Goal: Transaction & Acquisition: Purchase product/service

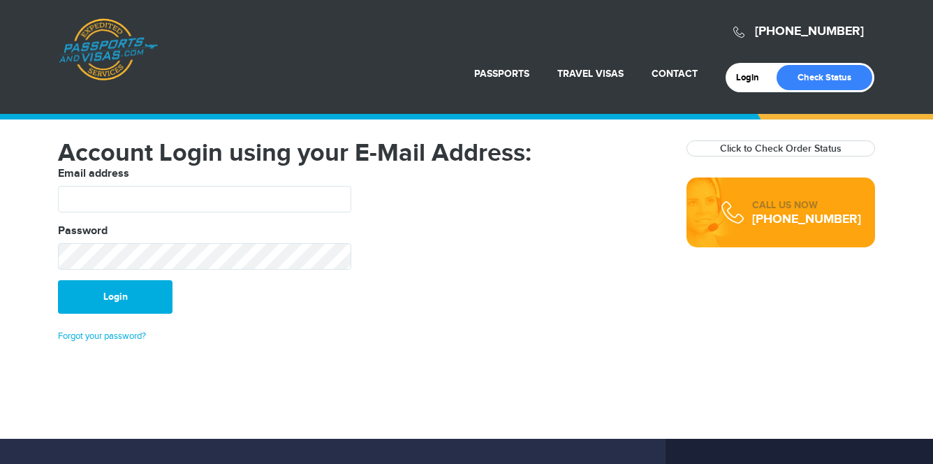
type input "********"
drag, startPoint x: 0, startPoint y: 0, endPoint x: 107, endPoint y: 284, distance: 303.6
click at [107, 284] on button "Login" at bounding box center [115, 297] width 114 height 34
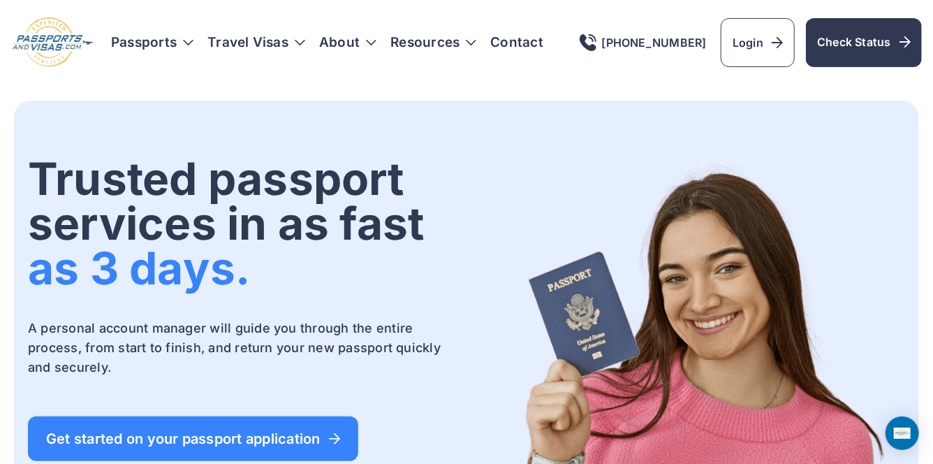
click at [194, 44] on nav "Passports [GEOGRAPHIC_DATA] Get started Passport Renewal Second Passport [GEOGR…" at bounding box center [327, 43] width 432 height 14
click at [187, 43] on h3 "Passports" at bounding box center [152, 43] width 82 height 14
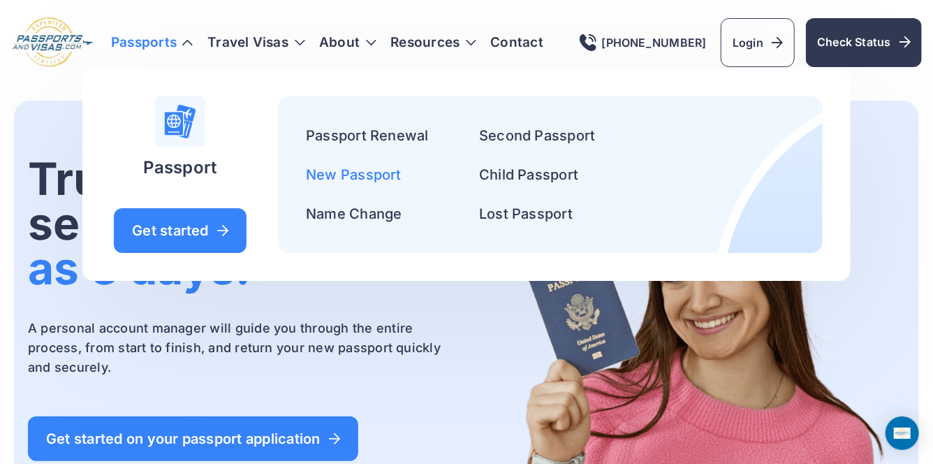
click at [343, 175] on link "New Passport" at bounding box center [354, 174] width 96 height 17
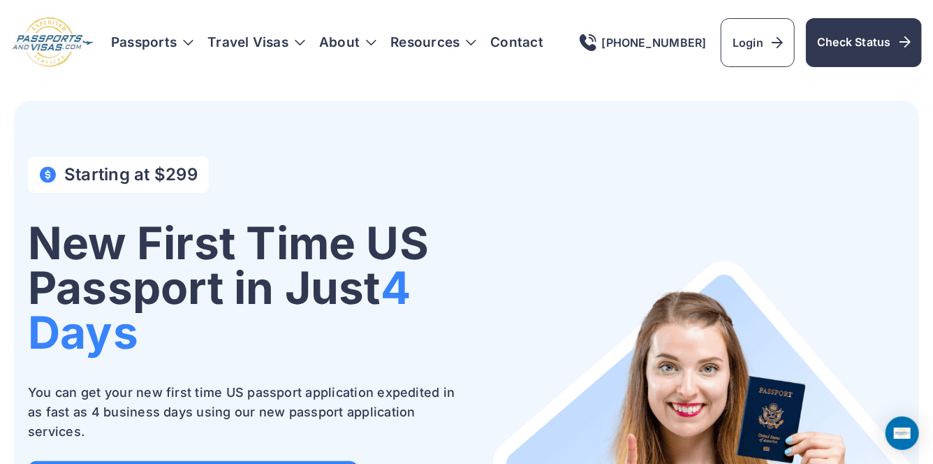
click at [174, 49] on h3 "Passports" at bounding box center [152, 43] width 82 height 14
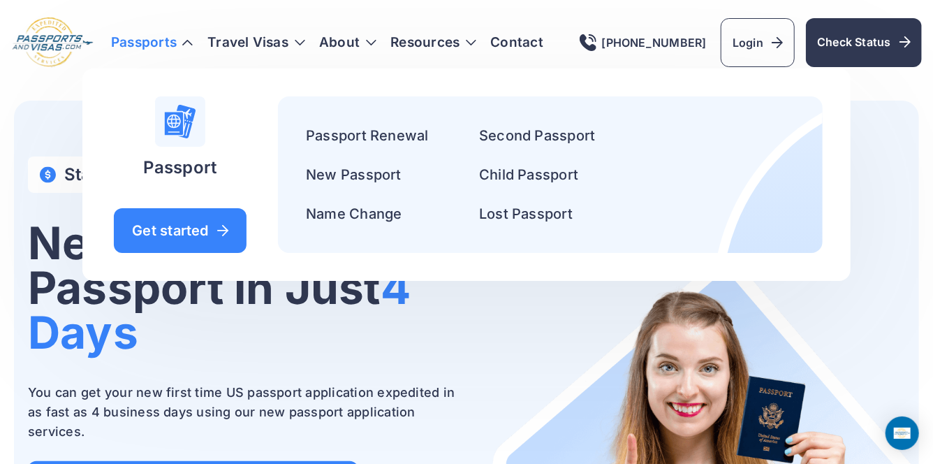
click at [246, 355] on div "New First Time US Passport in Just 4 Days You can get your new first time US pa…" at bounding box center [241, 363] width 427 height 285
